Goal: Task Accomplishment & Management: Manage account settings

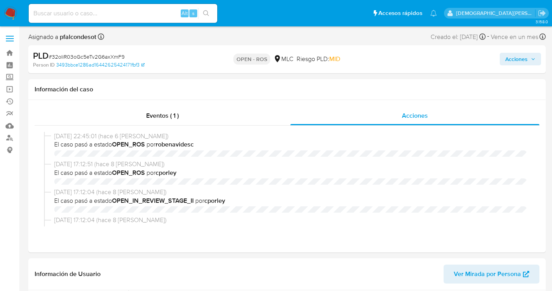
select select "10"
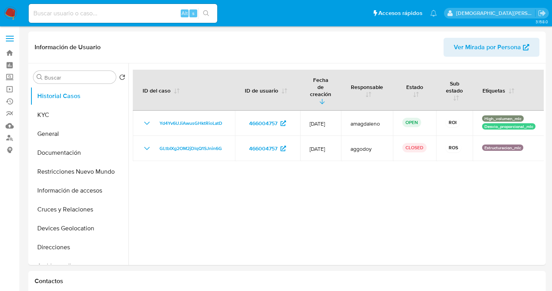
select select "10"
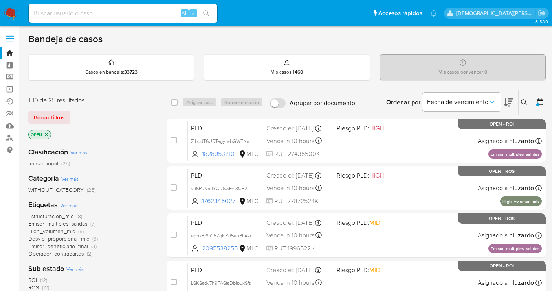
scroll to position [87, 0]
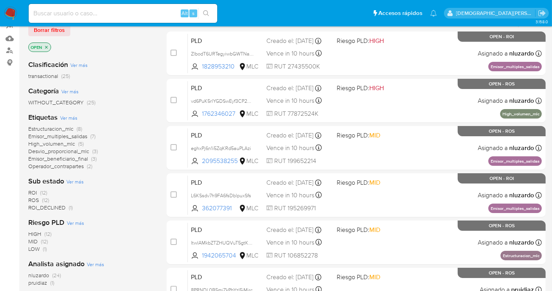
click at [46, 45] on icon "close-filter" at bounding box center [46, 47] width 5 height 5
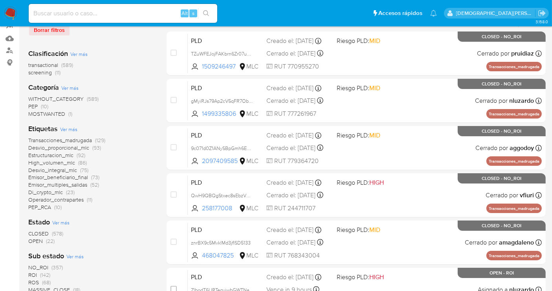
click at [40, 240] on span "OPEN" at bounding box center [35, 241] width 15 height 8
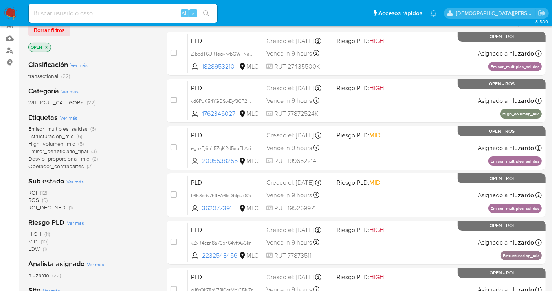
scroll to position [4, 0]
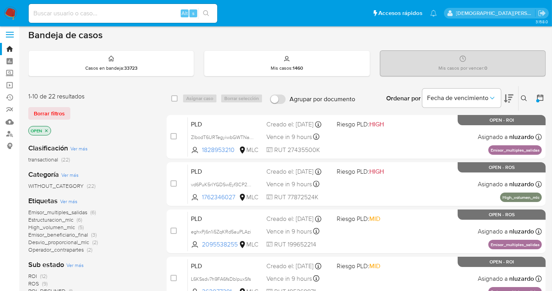
click at [526, 97] on icon at bounding box center [524, 98] width 6 height 6
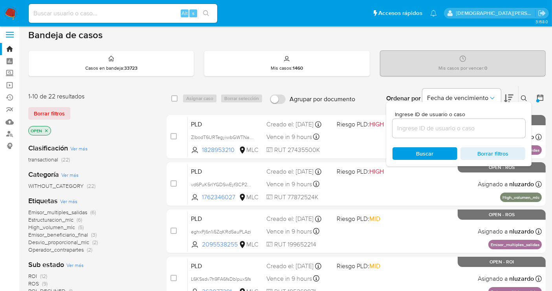
click at [458, 128] on input at bounding box center [459, 128] width 133 height 10
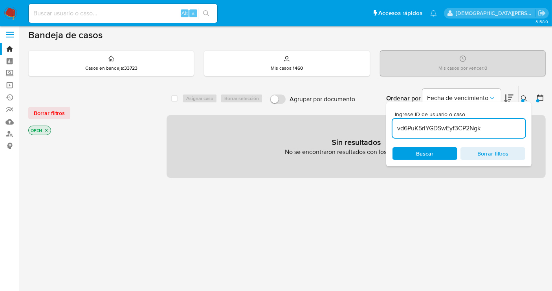
click at [495, 127] on input "vd6PuK5rlYGDSwEyf3CP2Ngk" at bounding box center [459, 128] width 133 height 10
type input "vd6PuK5rlYGDSwEyf3CP2Ngk"
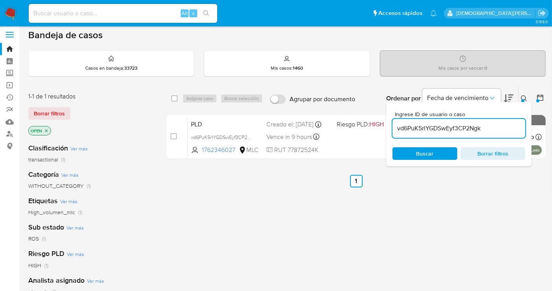
click at [415, 151] on span "Buscar" at bounding box center [425, 153] width 54 height 11
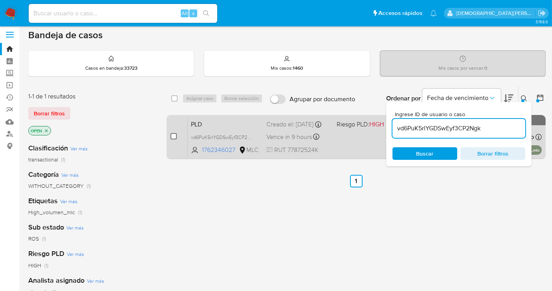
click at [173, 136] on input "checkbox" at bounding box center [174, 136] width 6 height 6
checkbox input "true"
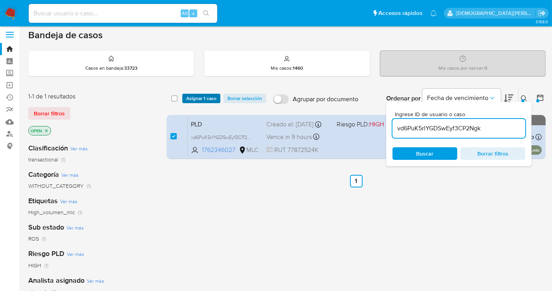
click at [199, 98] on span "Asignar 1 caso" at bounding box center [201, 98] width 30 height 8
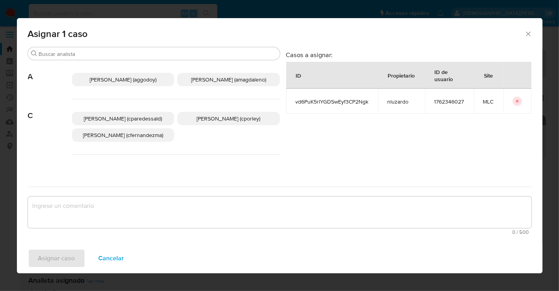
click at [221, 74] on p "Aline Magdaleno (amagdaleno)" at bounding box center [228, 79] width 103 height 13
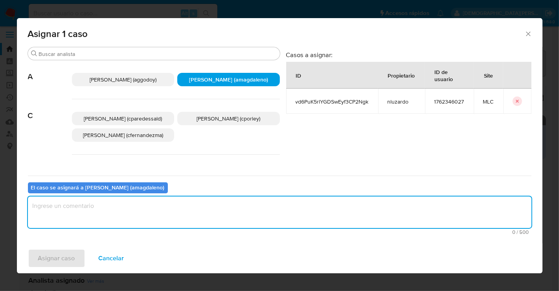
click at [186, 220] on textarea "assign-modal" at bounding box center [280, 211] width 504 height 31
type textarea "-"
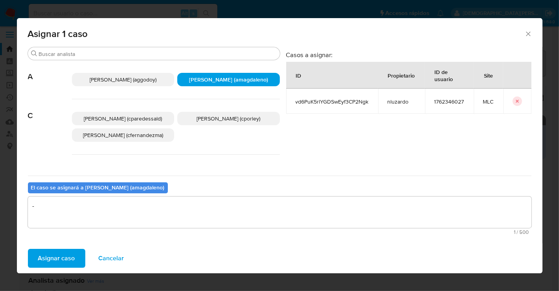
click at [52, 259] on span "Asignar caso" at bounding box center [56, 257] width 37 height 17
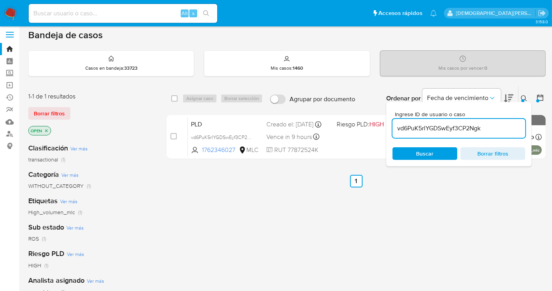
click at [487, 154] on span "Borrar filtros" at bounding box center [493, 153] width 54 height 11
click at [447, 152] on span "Buscar" at bounding box center [425, 153] width 54 height 11
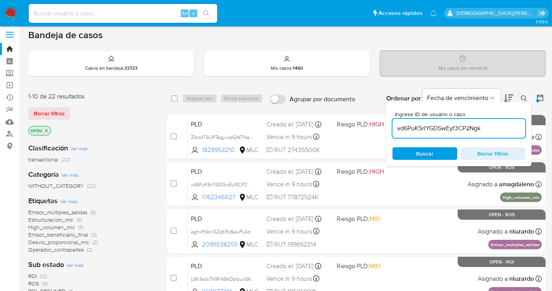
click at [47, 130] on icon "close-filter" at bounding box center [46, 130] width 3 height 3
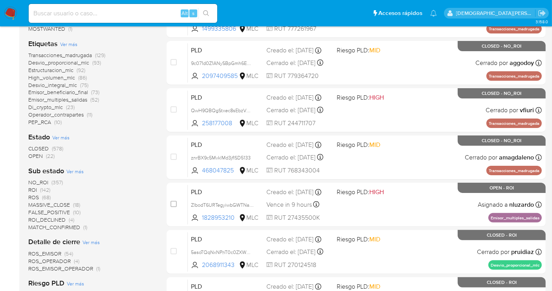
scroll to position [196, 0]
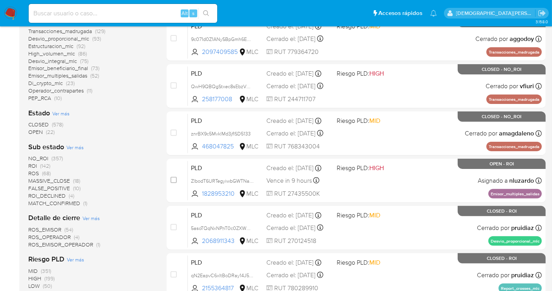
click at [35, 130] on span "OPEN" at bounding box center [35, 132] width 15 height 8
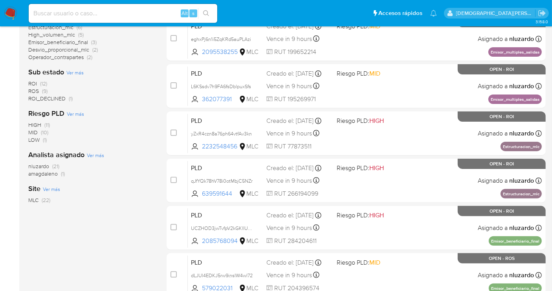
click at [74, 71] on span "Ver más" at bounding box center [74, 72] width 17 height 7
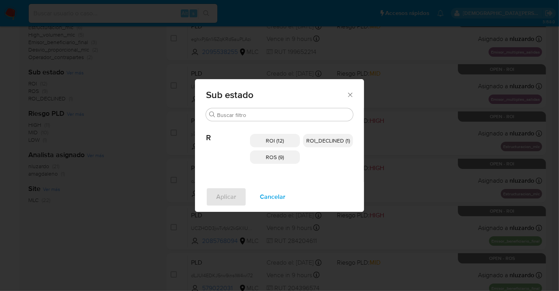
click at [121, 133] on div "Sub estado Buscar R ROI (12) ROI_DECLINED (1) ROS (9) Aplicar Cancelar" at bounding box center [279, 145] width 559 height 291
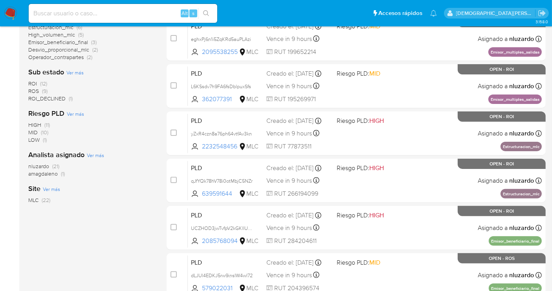
click at [44, 172] on span "amagdaleno" at bounding box center [42, 173] width 29 height 8
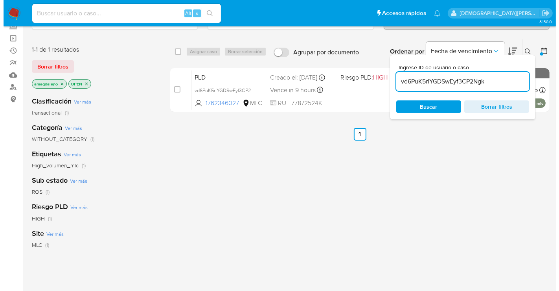
scroll to position [50, 0]
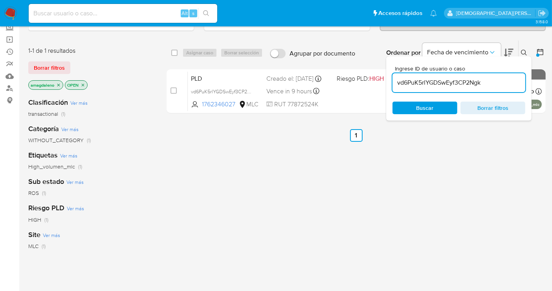
click at [228, 170] on div "select-all-cases-checkbox Asignar caso Borrar selección Agrupar por documento O…" at bounding box center [356, 218] width 379 height 356
click at [421, 82] on input "vd6PuK5rlYGDSwEyf3CP2Ngk" at bounding box center [459, 82] width 133 height 10
click at [59, 84] on icon "close-filter" at bounding box center [58, 85] width 5 height 5
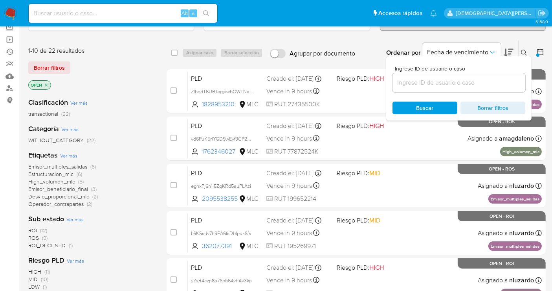
click at [447, 81] on input at bounding box center [459, 82] width 133 height 10
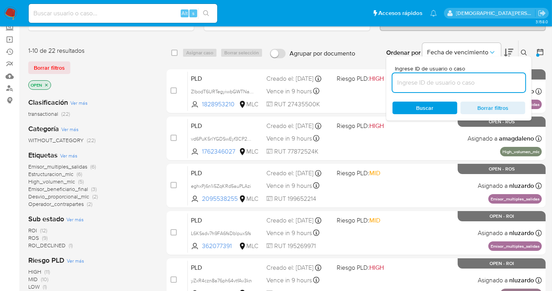
paste input "kMdhfQeXfnZxxkdRaN7nUTb1"
type input "kMdhfQeXfnZxxkdRaN7nUTb1"
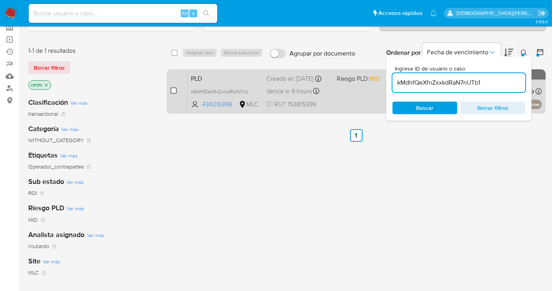
click at [174, 90] on input "checkbox" at bounding box center [174, 90] width 6 height 6
checkbox input "true"
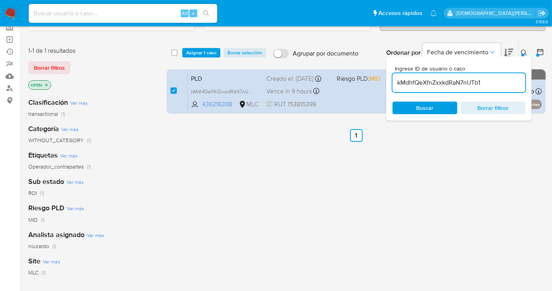
click at [429, 79] on input "kMdhfQeXfnZxxkdRaN7nUTb1" at bounding box center [459, 82] width 133 height 10
type input "n38IpJDLQ43RMUQkVQX3Egte"
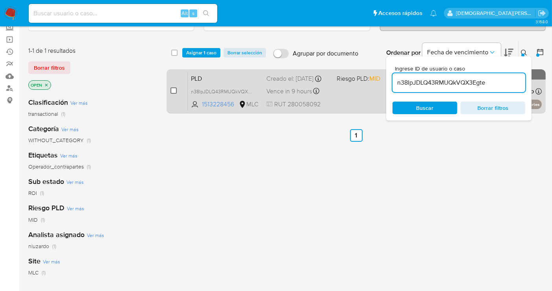
click at [175, 90] on input "checkbox" at bounding box center [174, 90] width 6 height 6
checkbox input "true"
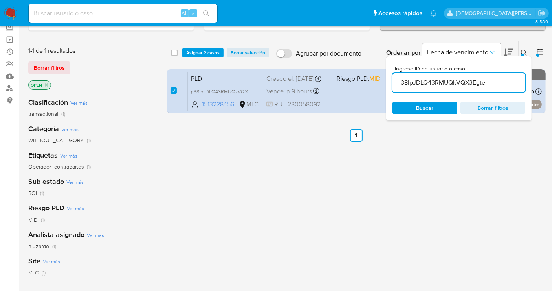
click at [459, 83] on input "n38IpJDLQ43RMUQkVQX3Egte" at bounding box center [459, 82] width 133 height 10
type input "v33rL4jinVMeNlhW245vyvu6"
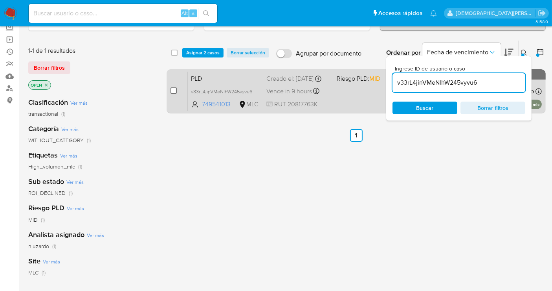
click at [172, 88] on input "checkbox" at bounding box center [174, 90] width 6 height 6
checkbox input "true"
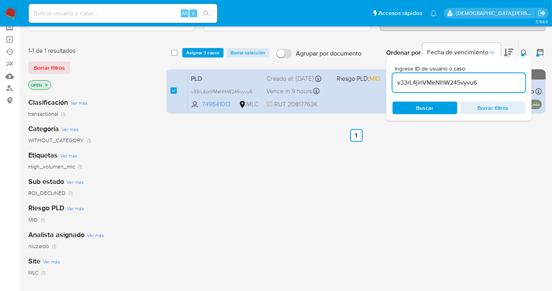
click at [443, 81] on input "v33rL4jinVMeNlhW245vyvu6" at bounding box center [459, 82] width 133 height 10
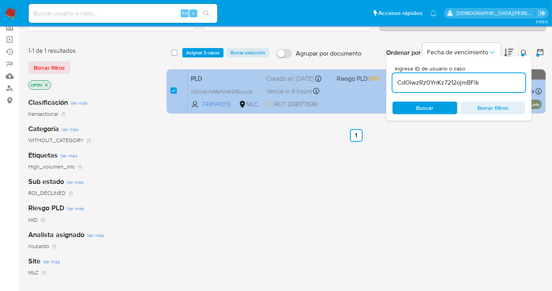
type input "CdOiwzRz0YnKz7212ojmBFlk"
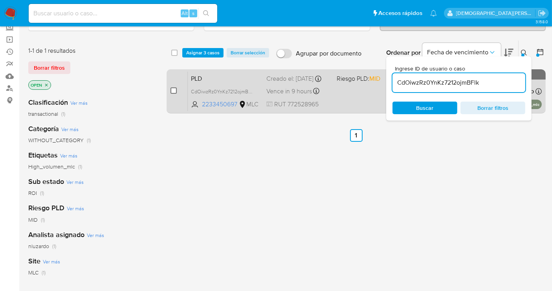
click at [171, 90] on input "checkbox" at bounding box center [174, 90] width 6 height 6
checkbox input "true"
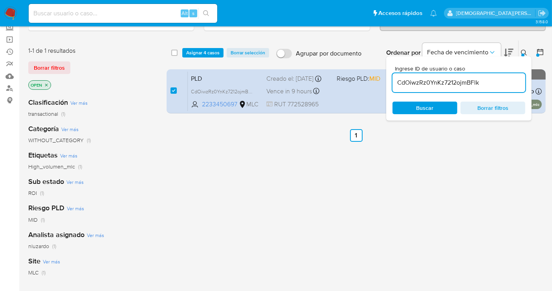
click at [457, 82] on input "CdOiwzRz0YnKz7212ojmBFlk" at bounding box center [459, 82] width 133 height 10
type input "49aFt0aLLhdczK8Hsa00LIpD"
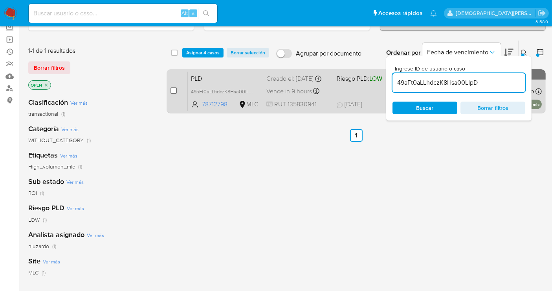
click at [173, 89] on input "checkbox" at bounding box center [174, 90] width 6 height 6
checkbox input "true"
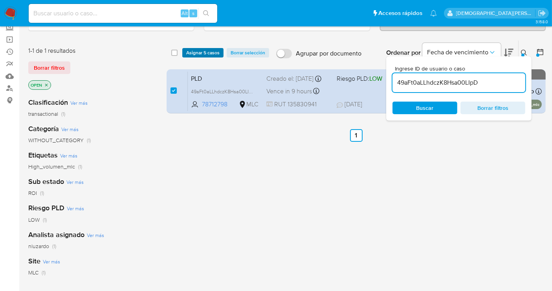
click at [194, 51] on span "Asignar 5 casos" at bounding box center [202, 53] width 33 height 8
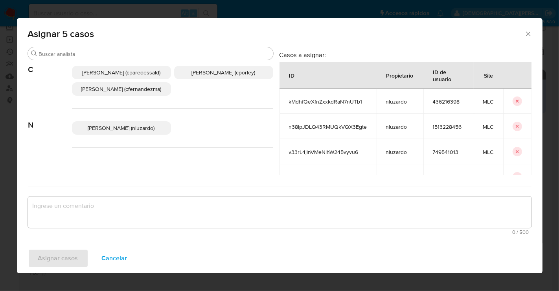
scroll to position [87, 0]
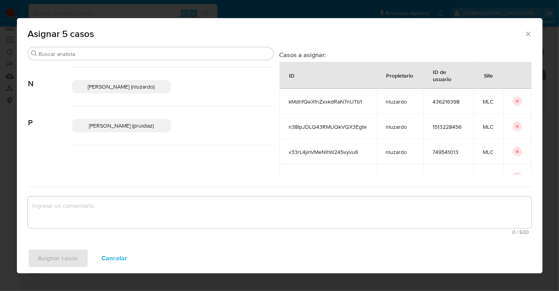
click at [129, 129] on span "Pablo Ruidiaz (pruidiaz)" at bounding box center [121, 125] width 65 height 8
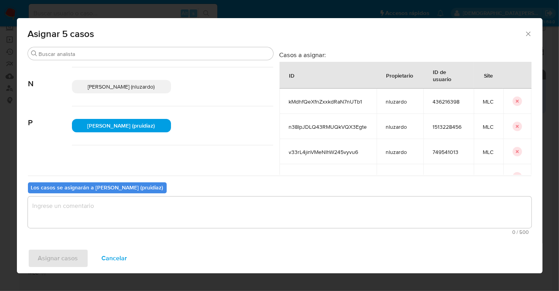
click at [106, 216] on textarea "assign-modal" at bounding box center [280, 211] width 504 height 31
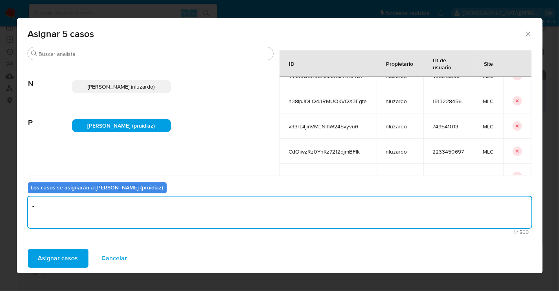
scroll to position [46, 0]
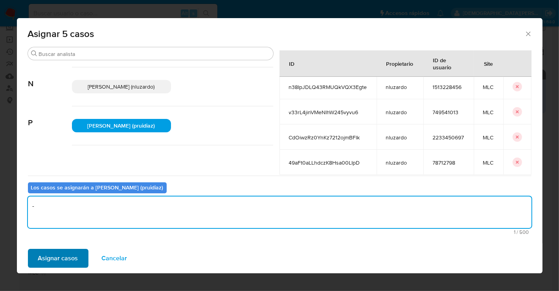
type textarea "-"
click at [69, 258] on span "Asignar casos" at bounding box center [58, 257] width 40 height 17
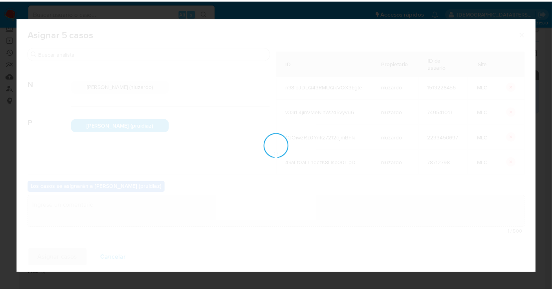
scroll to position [0, 0]
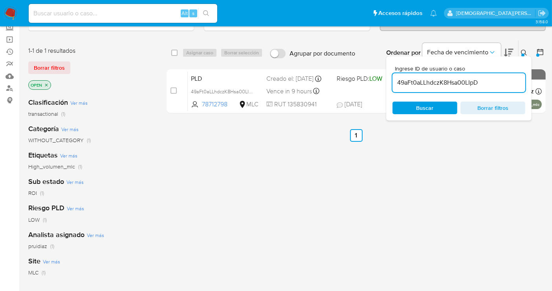
click at [47, 83] on icon "close-filter" at bounding box center [46, 85] width 5 height 5
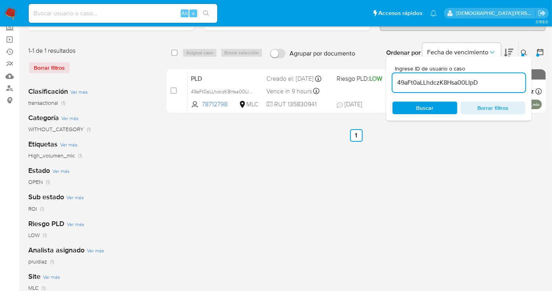
click at [486, 108] on span "Borrar filtros" at bounding box center [493, 107] width 54 height 11
click at [438, 102] on span "Buscar" at bounding box center [425, 107] width 54 height 11
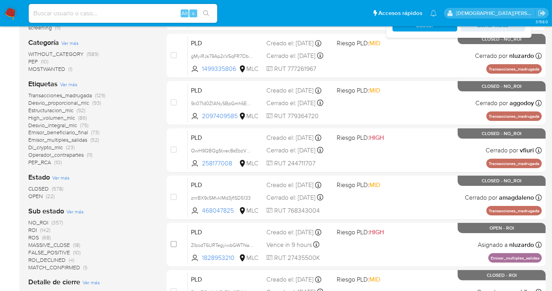
scroll to position [224, 0]
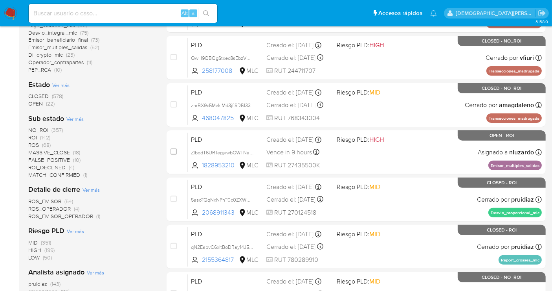
click at [34, 102] on span "OPEN" at bounding box center [35, 103] width 15 height 8
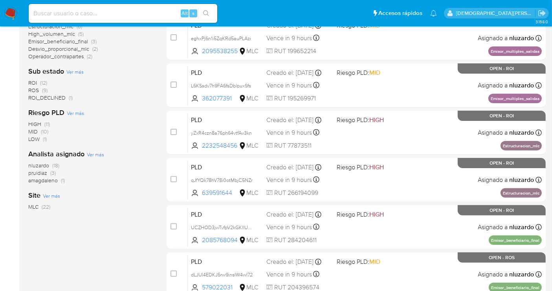
scroll to position [181, 0]
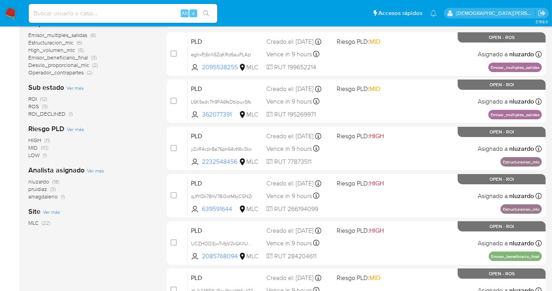
click at [39, 188] on span "pruidiaz" at bounding box center [37, 189] width 19 height 8
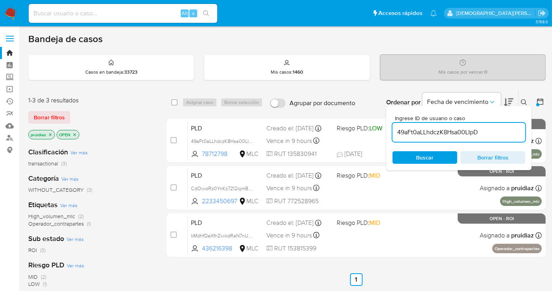
click at [421, 130] on input "49aFt0aLLhdczK8Hsa00LIpD" at bounding box center [459, 132] width 133 height 10
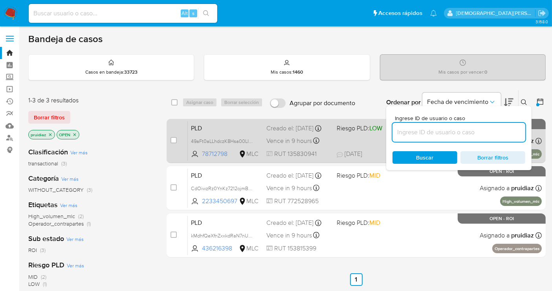
paste input "n38IpJDLQ43RMUQkVQX3Egte"
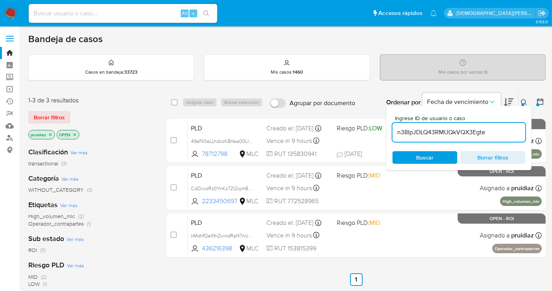
type input "n38IpJDLQ43RMUQkVQX3Egte"
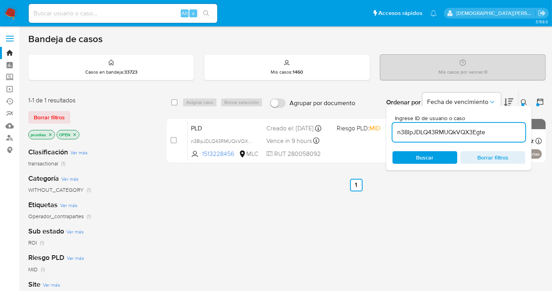
click at [76, 135] on icon "close-filter" at bounding box center [74, 134] width 5 height 5
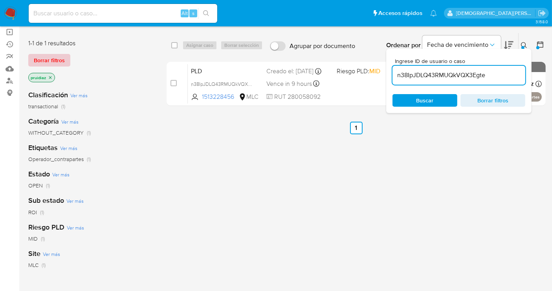
scroll to position [44, 0]
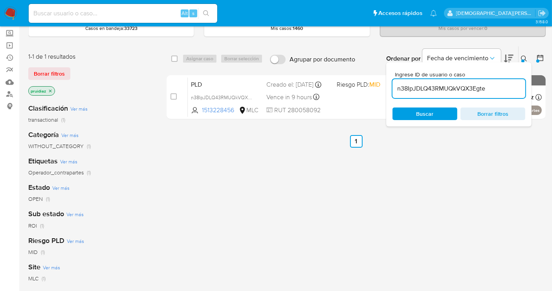
click at [50, 89] on icon "close-filter" at bounding box center [50, 90] width 5 height 5
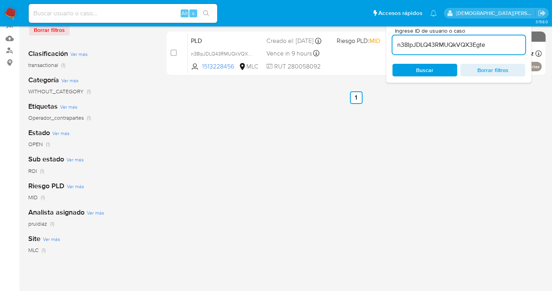
scroll to position [44, 0]
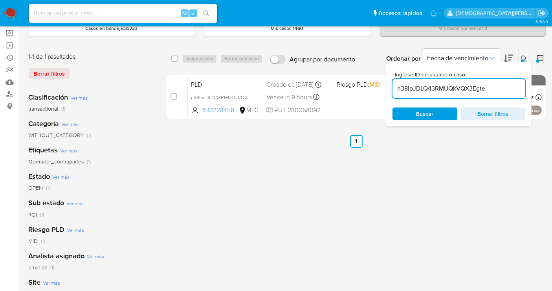
click at [492, 113] on span "Borrar filtros" at bounding box center [493, 113] width 54 height 11
click at [432, 109] on span "Buscar" at bounding box center [425, 113] width 17 height 13
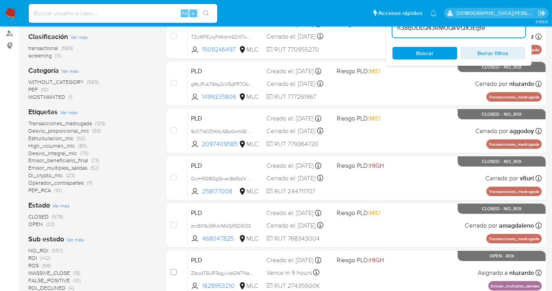
scroll to position [131, 0]
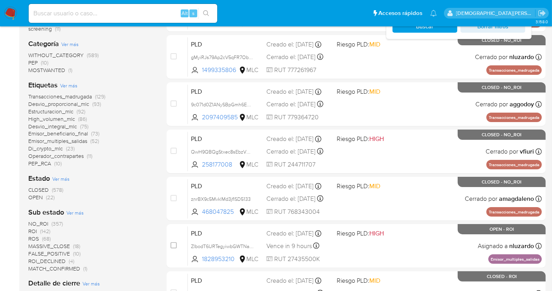
click at [42, 196] on span "OPEN" at bounding box center [35, 197] width 15 height 8
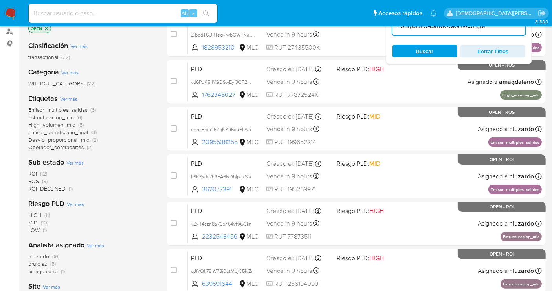
scroll to position [87, 0]
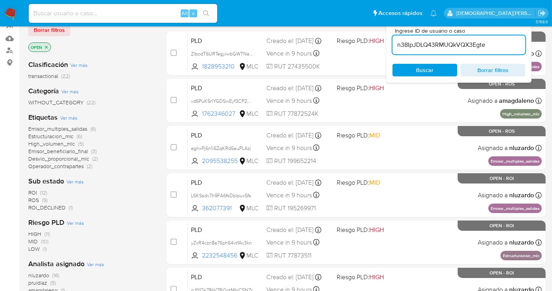
click at [47, 48] on icon "close-filter" at bounding box center [46, 47] width 5 height 5
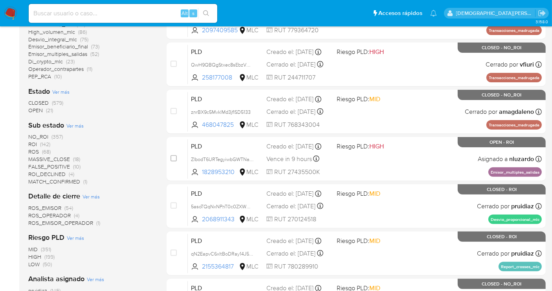
scroll to position [218, 0]
click at [39, 112] on span "OPEN" at bounding box center [35, 110] width 15 height 8
